Goal: Task Accomplishment & Management: Use online tool/utility

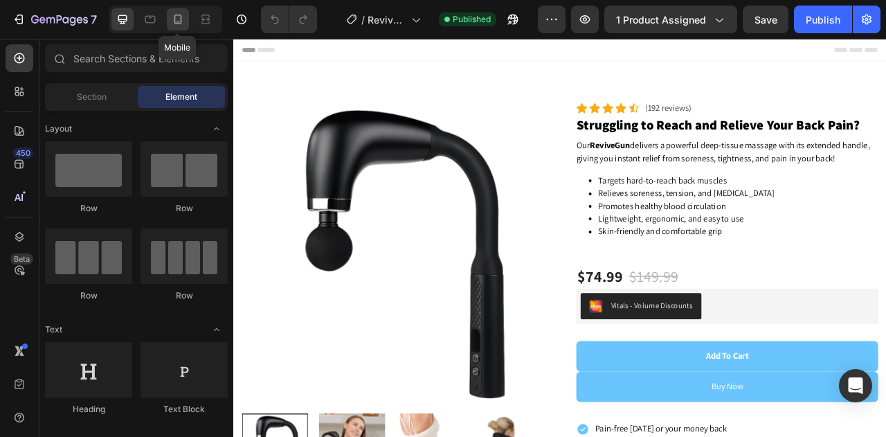
click at [174, 19] on icon at bounding box center [178, 20] width 8 height 10
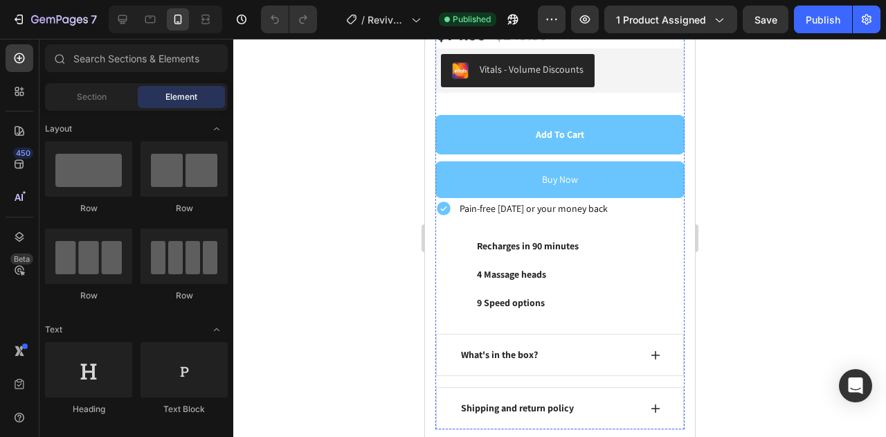
scroll to position [576, 0]
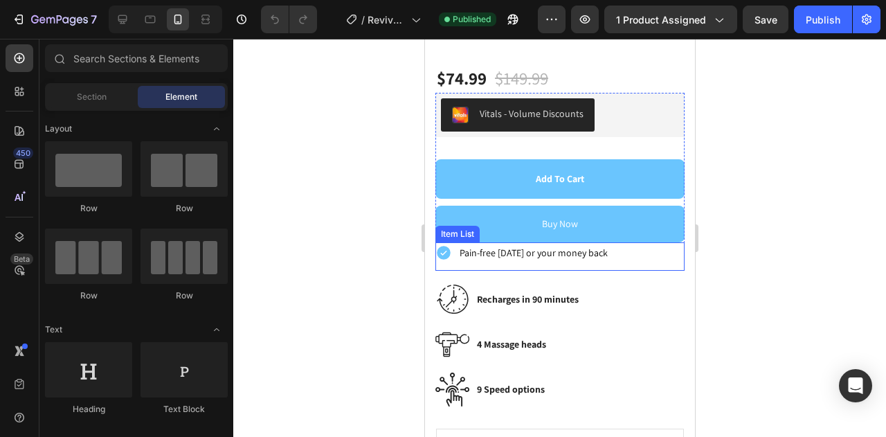
click at [559, 244] on p "Pain-free [DATE] or your money back" at bounding box center [533, 252] width 148 height 17
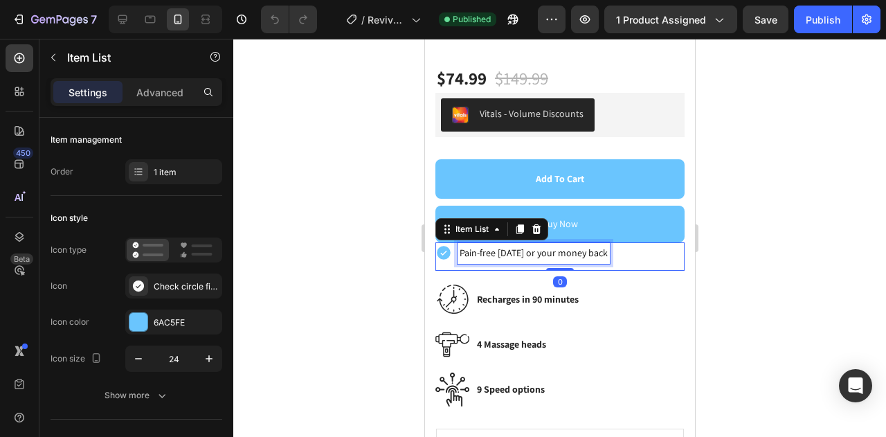
click at [506, 244] on p "Pain-free [DATE] or your money back" at bounding box center [533, 252] width 148 height 17
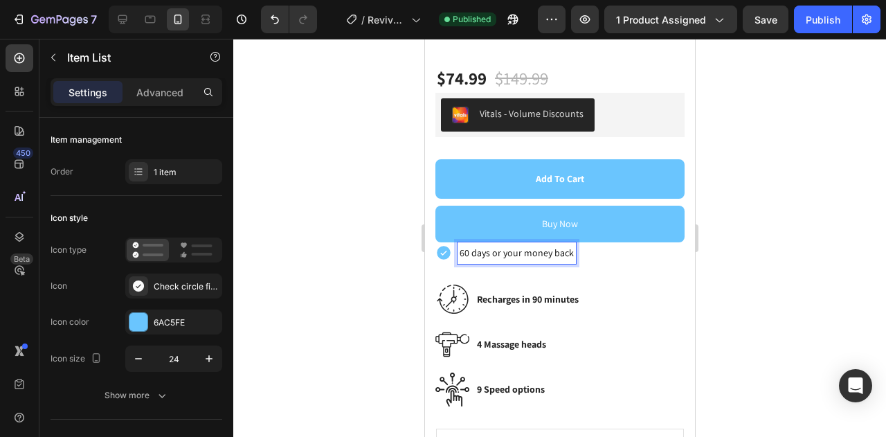
click at [487, 244] on p "60 days or your money back" at bounding box center [516, 252] width 114 height 17
click at [472, 244] on p "60 day or your money back" at bounding box center [514, 252] width 110 height 17
click at [518, 244] on p "60-day or your money back" at bounding box center [514, 252] width 111 height 17
click at [518, 244] on p "60-day money back" at bounding box center [498, 252] width 79 height 17
click at [536, 244] on p "60-day money-back" at bounding box center [499, 252] width 80 height 17
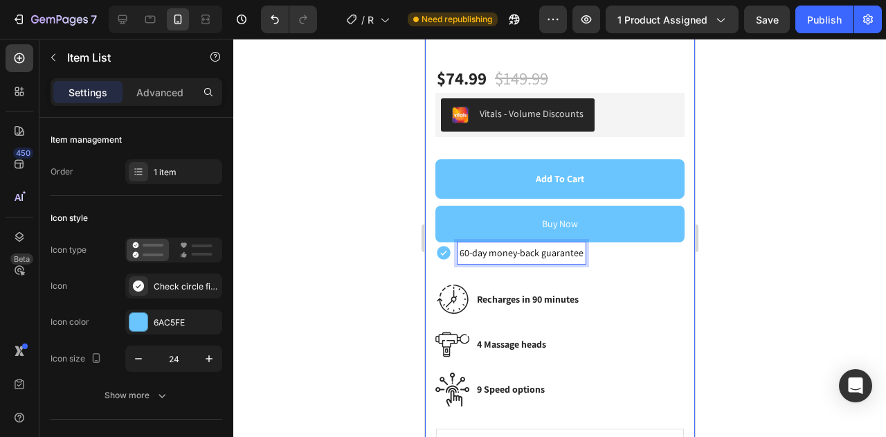
click at [772, 271] on div at bounding box center [559, 238] width 653 height 398
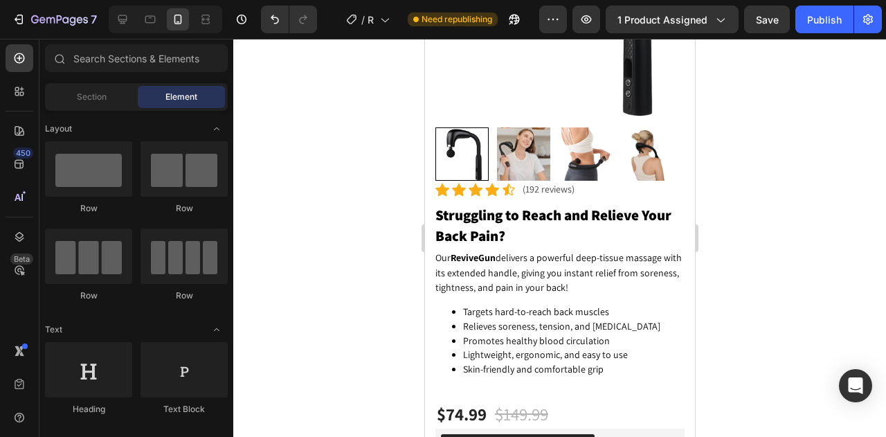
scroll to position [251, 0]
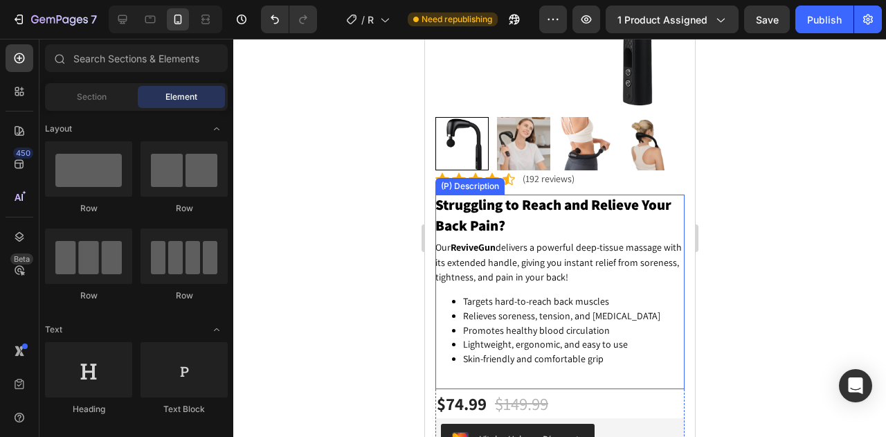
click at [505, 364] on div "Struggling to Reach and Relieve Your Back Pain? Our ReviveGun delivers a powerf…" at bounding box center [559, 291] width 249 height 194
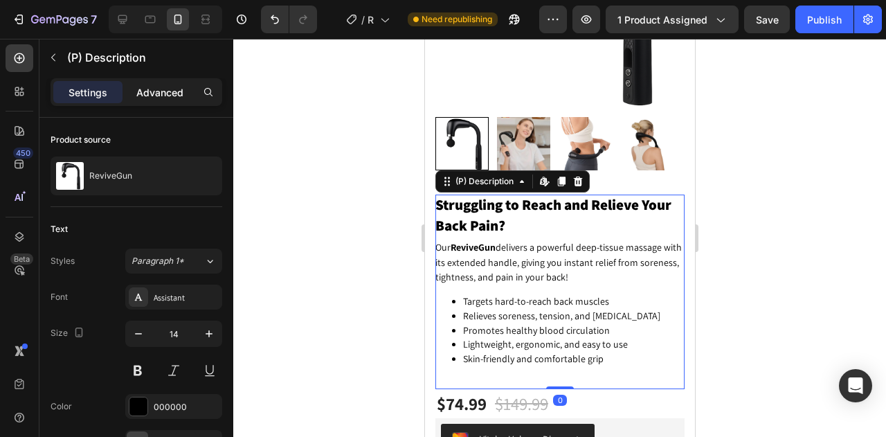
click at [161, 86] on p "Advanced" at bounding box center [159, 92] width 47 height 15
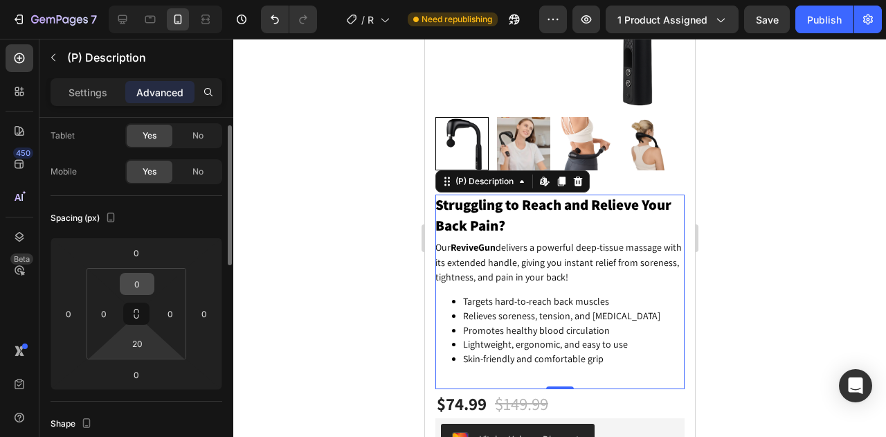
scroll to position [73, 0]
click at [143, 341] on input "20" at bounding box center [137, 342] width 28 height 21
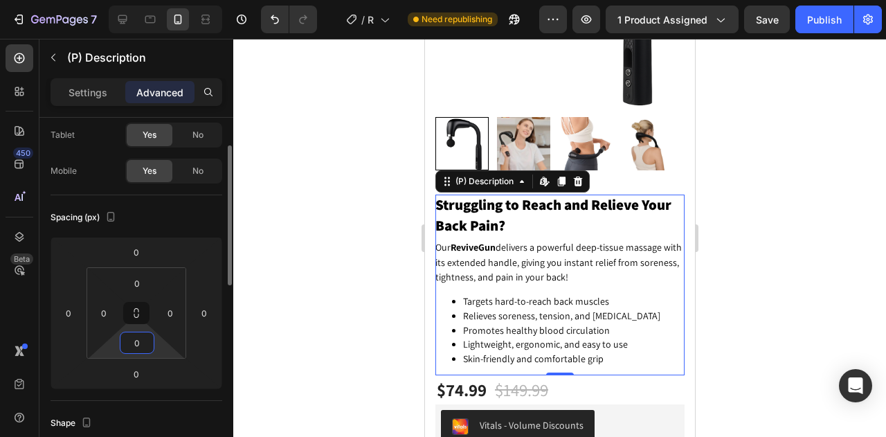
type input "0"
click at [207, 206] on div "Spacing (px)" at bounding box center [137, 217] width 172 height 22
click at [770, 218] on div at bounding box center [559, 238] width 653 height 398
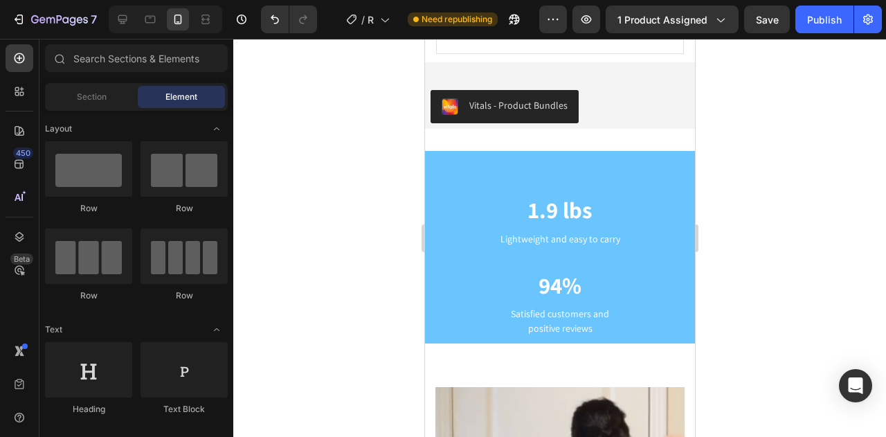
scroll to position [0, 0]
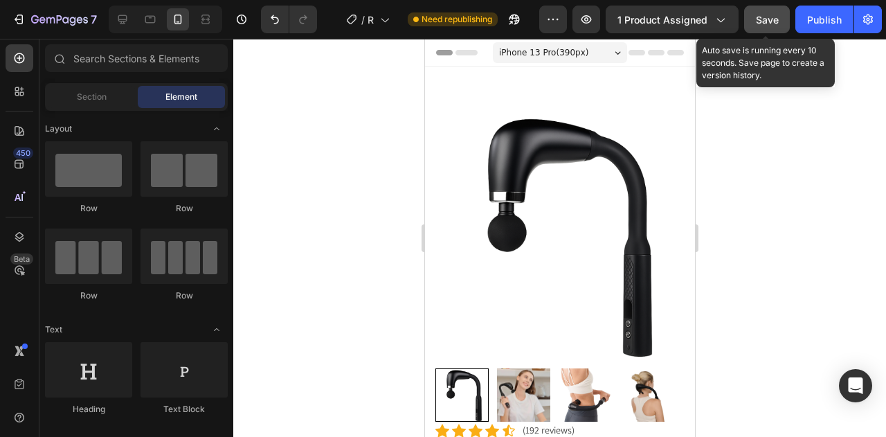
click at [765, 21] on span "Save" at bounding box center [767, 20] width 23 height 12
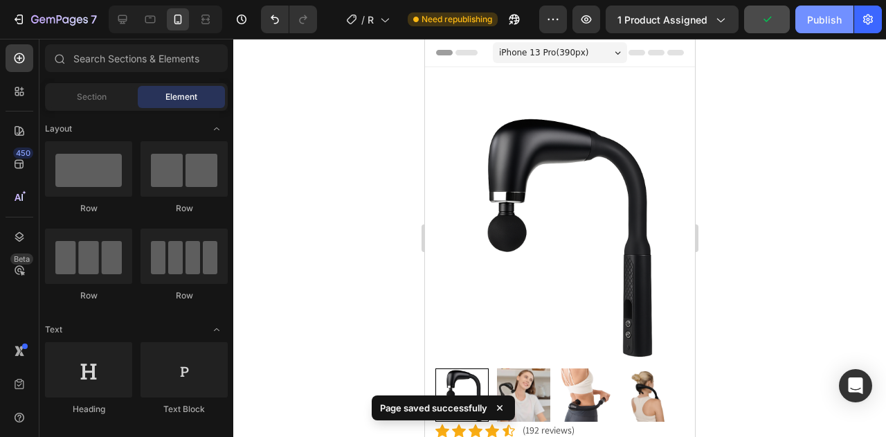
click at [808, 21] on div "Publish" at bounding box center [824, 19] width 35 height 15
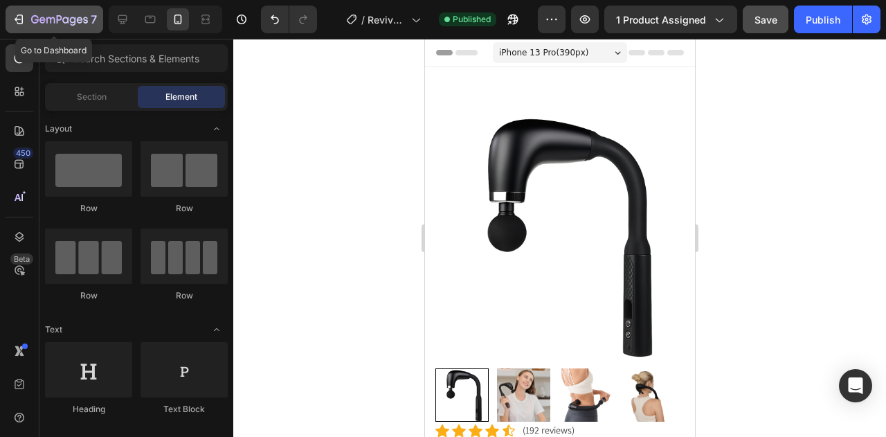
click at [28, 18] on div "7" at bounding box center [54, 19] width 85 height 17
